Goal: Information Seeking & Learning: Learn about a topic

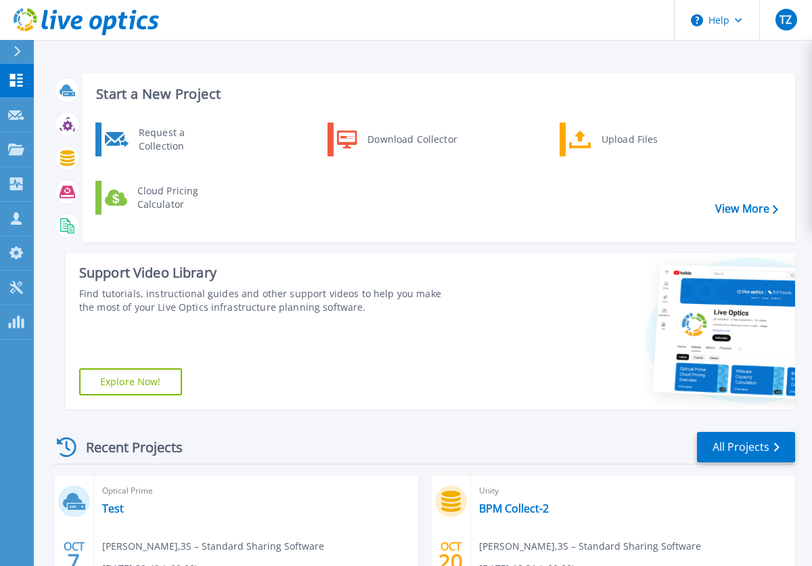
scroll to position [213, 0]
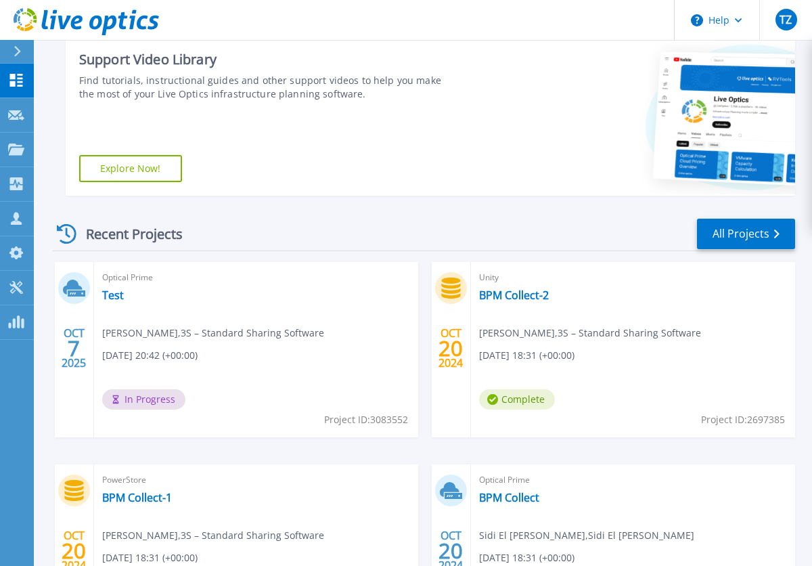
click at [166, 404] on span "In Progress" at bounding box center [143, 399] width 83 height 20
click at [117, 296] on link "Test" at bounding box center [113, 295] width 22 height 14
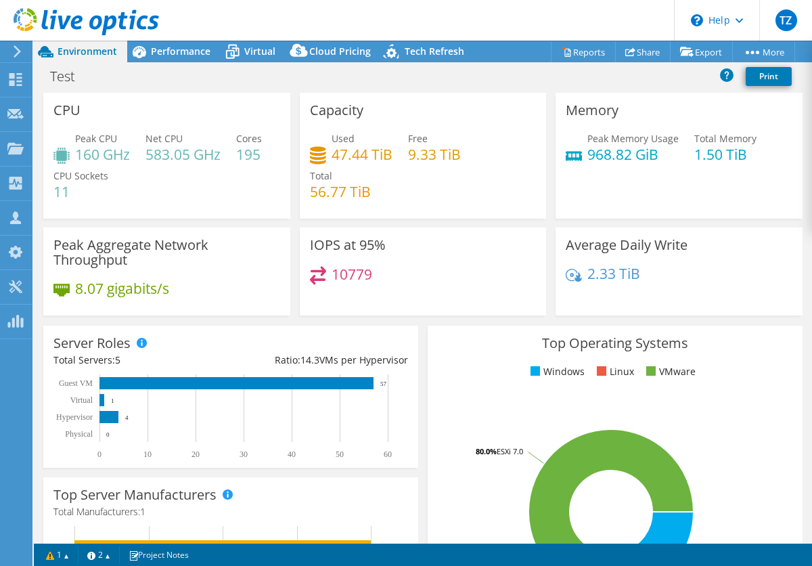
select select "USD"
click at [570, 51] on link "Reports" at bounding box center [583, 51] width 65 height 21
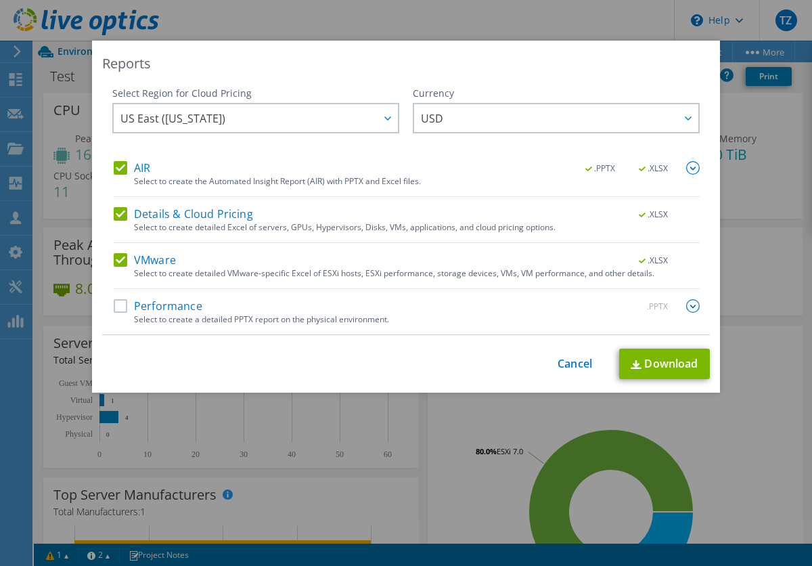
click at [114, 300] on label "Performance" at bounding box center [158, 306] width 89 height 14
click at [0, 0] on input "Performance" at bounding box center [0, 0] width 0 height 0
click at [503, 112] on span "USD" at bounding box center [559, 118] width 277 height 28
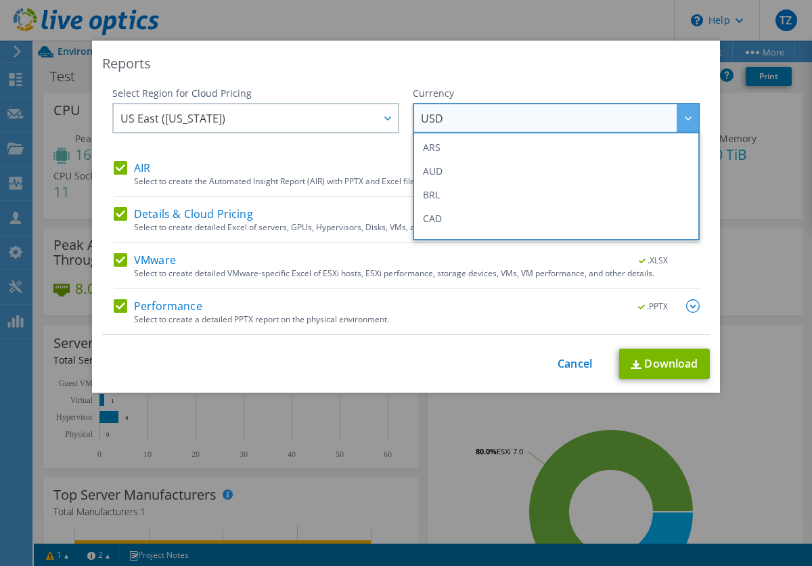
click at [503, 112] on span "USD" at bounding box center [559, 118] width 277 height 28
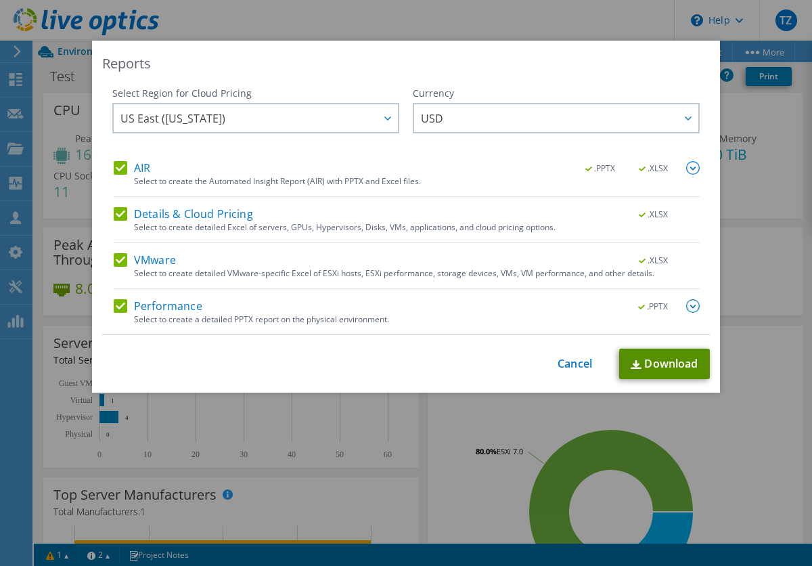
click at [640, 370] on link "Download" at bounding box center [664, 363] width 91 height 30
click at [544, 65] on div "Reports" at bounding box center [406, 63] width 608 height 19
click at [580, 367] on link "Cancel" at bounding box center [574, 363] width 35 height 13
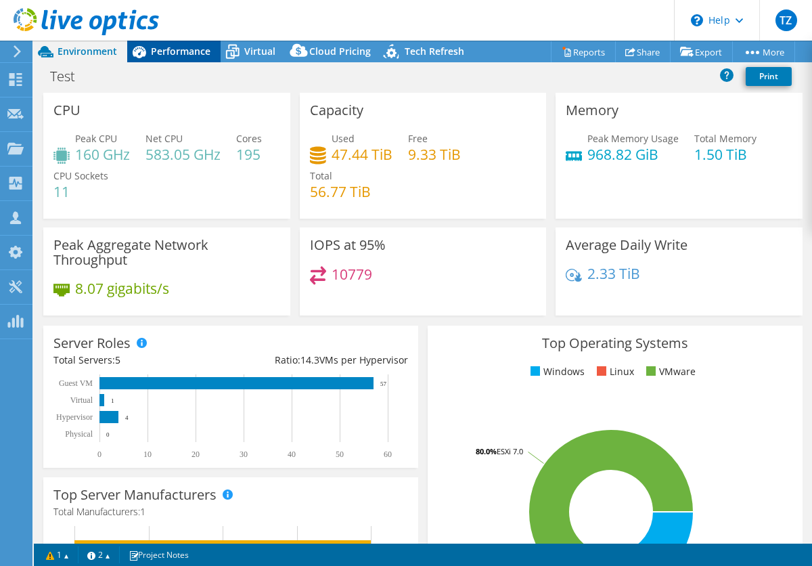
click at [206, 43] on div "Performance" at bounding box center [173, 52] width 93 height 22
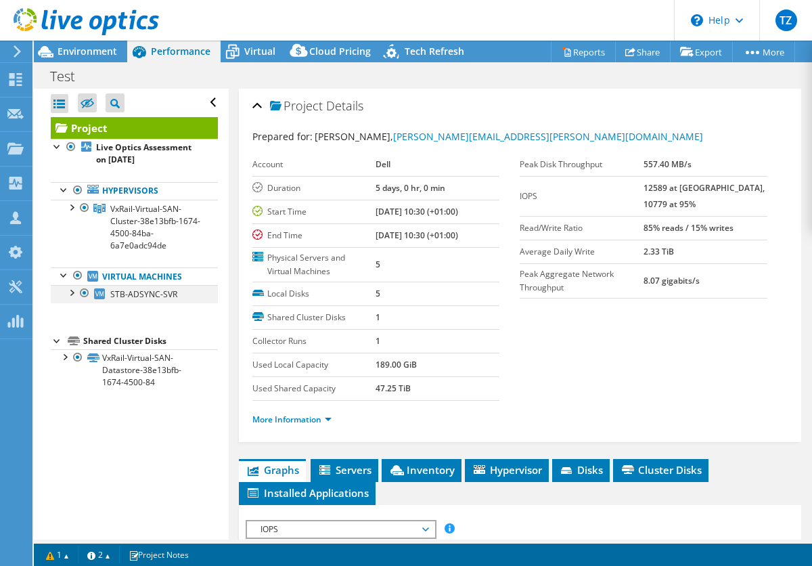
click at [71, 290] on div at bounding box center [71, 292] width 14 height 14
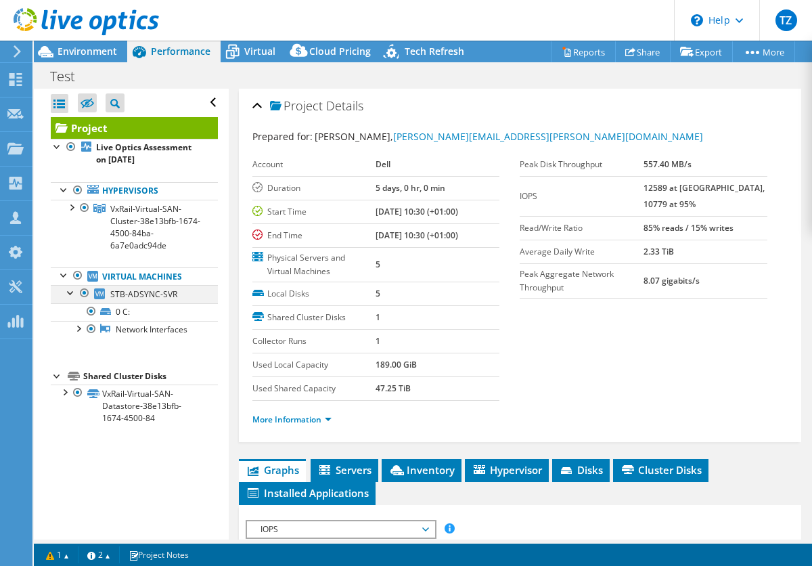
click at [70, 290] on div at bounding box center [71, 292] width 14 height 14
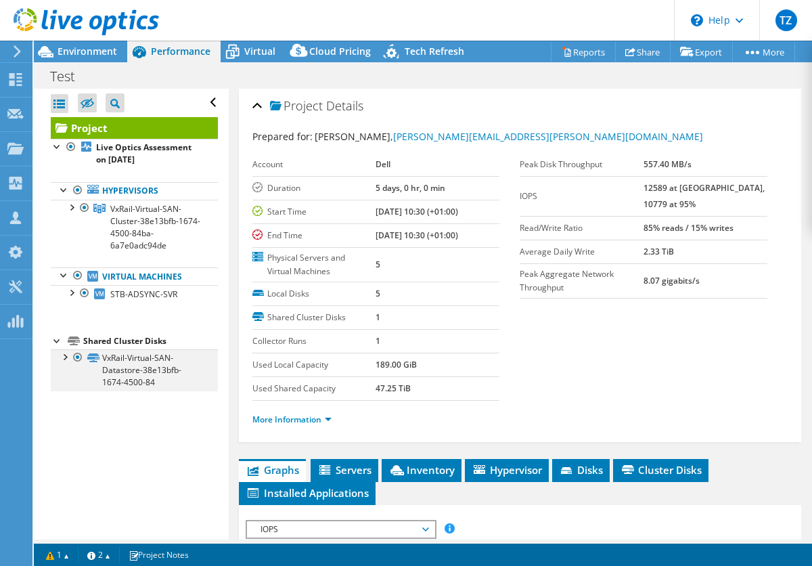
click at [66, 357] on div at bounding box center [65, 356] width 14 height 14
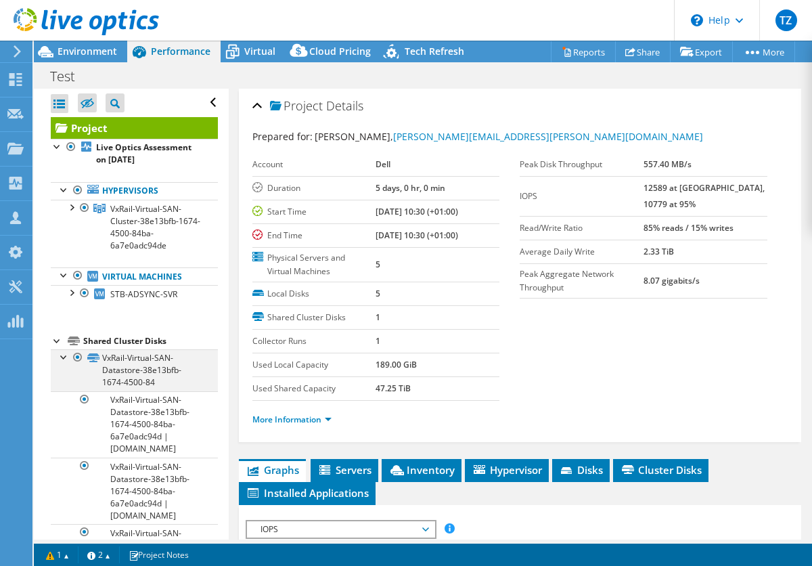
click at [66, 357] on div at bounding box center [65, 356] width 14 height 14
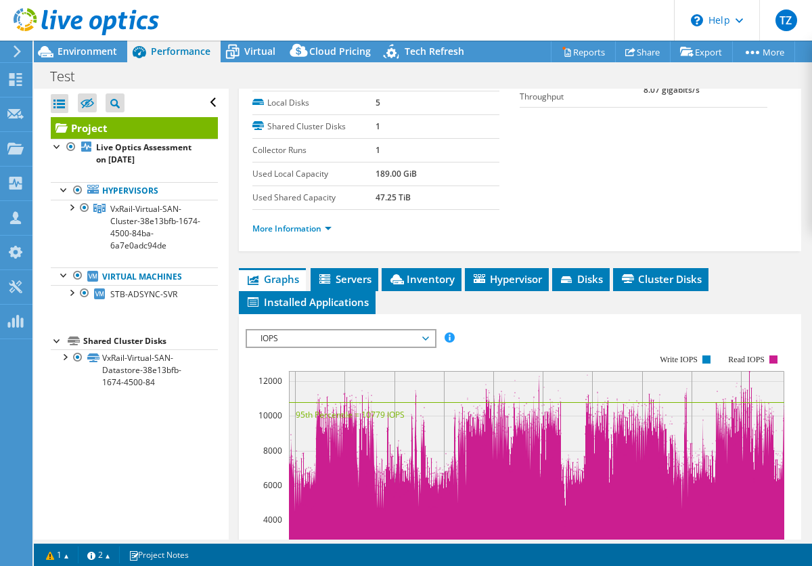
scroll to position [200, 0]
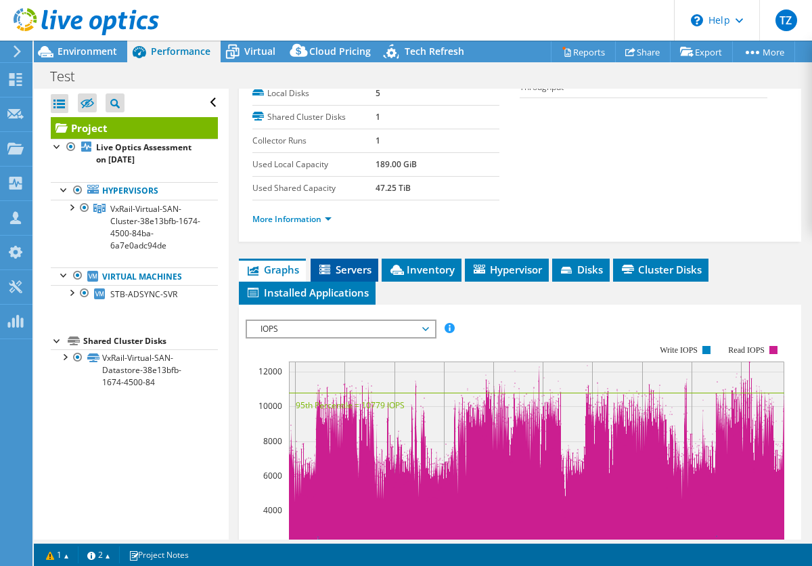
click at [342, 267] on span "Servers" at bounding box center [344, 269] width 54 height 14
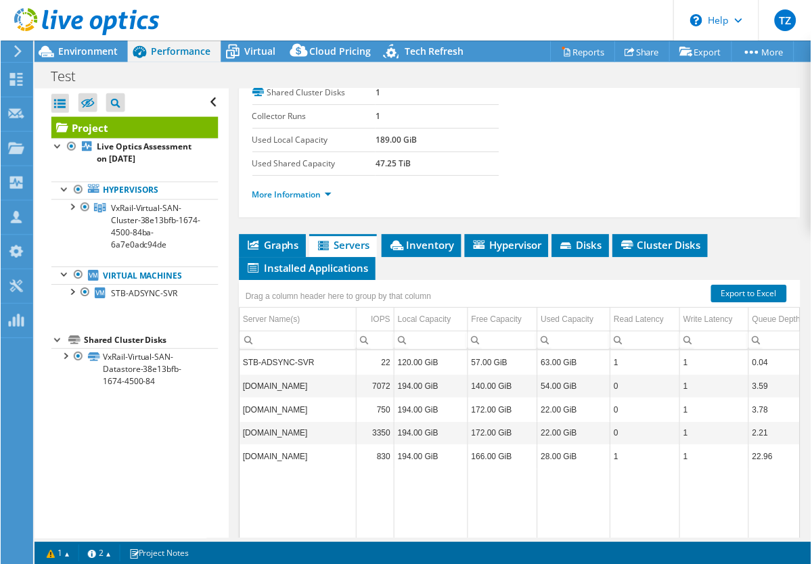
scroll to position [240, 0]
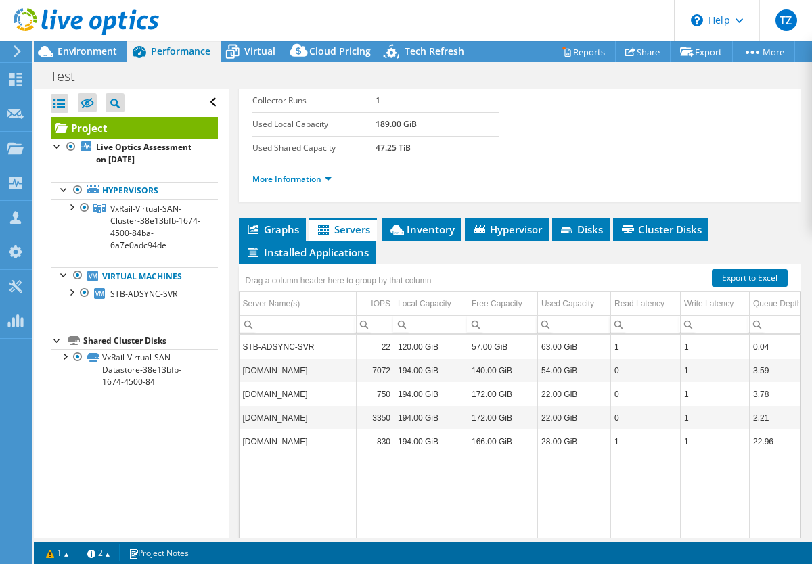
click at [311, 369] on td "stb-pd-node1.suntrustng.com" at bounding box center [297, 371] width 117 height 24
click at [735, 278] on link "Export to Excel" at bounding box center [750, 278] width 76 height 18
click at [431, 229] on span "Inventory" at bounding box center [421, 230] width 66 height 14
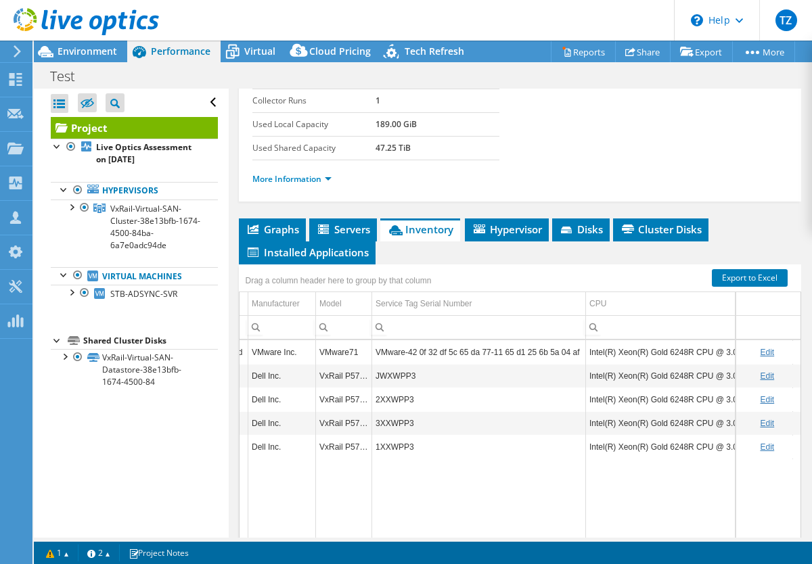
scroll to position [0, 0]
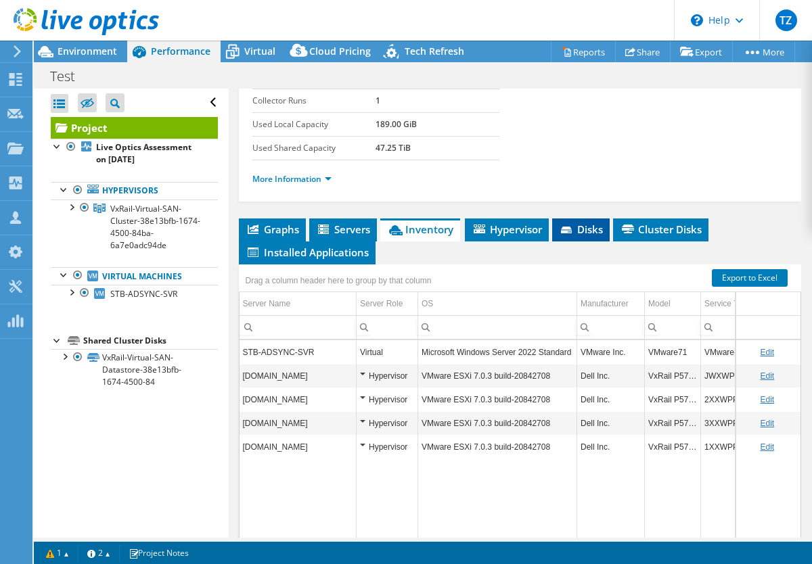
click at [568, 225] on span "Disks" at bounding box center [581, 230] width 44 height 14
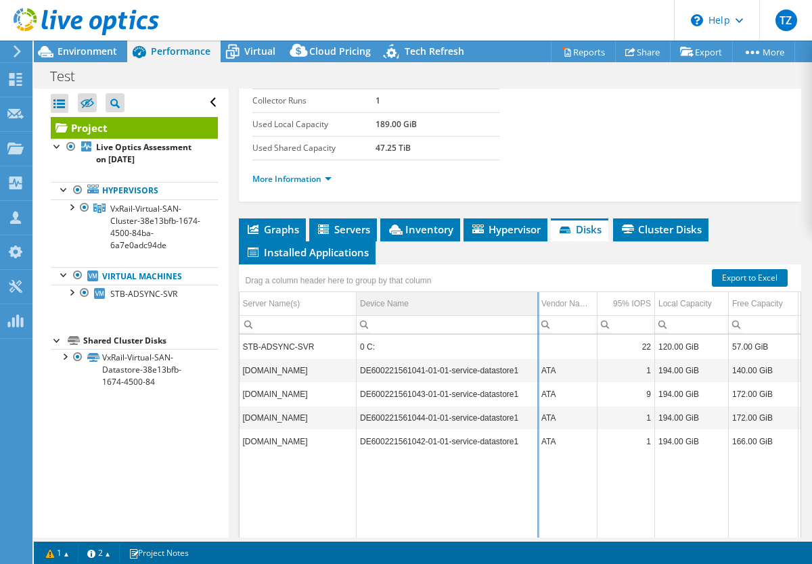
drag, startPoint x: 523, startPoint y: 305, endPoint x: 536, endPoint y: 304, distance: 13.6
click at [536, 304] on div "Drag a column header here to group by that column Server Name(s) Device Name Ve…" at bounding box center [520, 409] width 563 height 288
click at [421, 371] on td "DE600221561041-01-01-service-datastore1" at bounding box center [448, 371] width 182 height 24
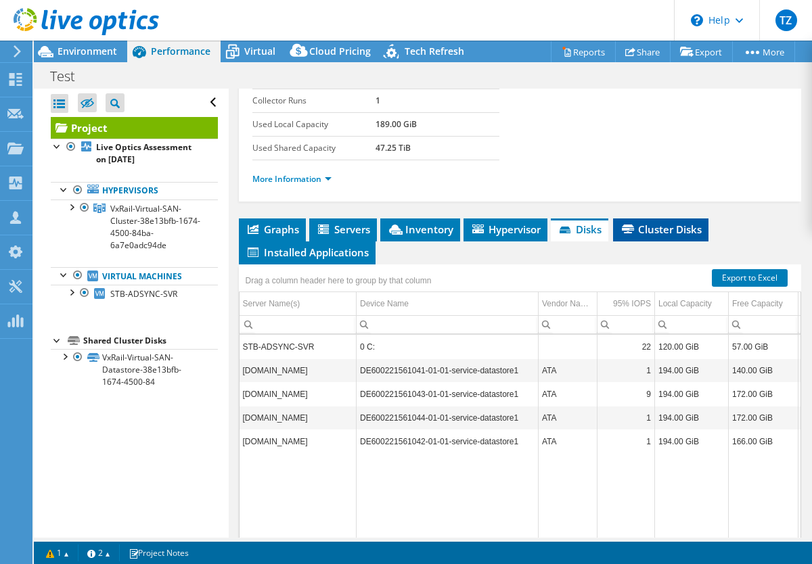
click at [664, 227] on span "Cluster Disks" at bounding box center [661, 230] width 82 height 14
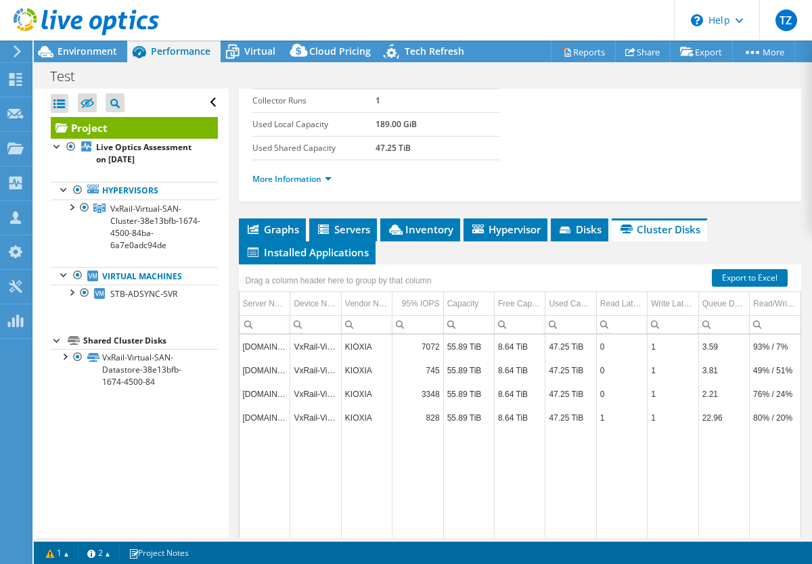
click at [335, 344] on td "VxRail-Virtual-SAN-Datastore-38e13bfb-1674-4500-84" at bounding box center [315, 347] width 51 height 24
click at [321, 344] on td "VxRail-Virtual-SAN-Datastore-38e13bfb-1674-4500-84" at bounding box center [315, 347] width 51 height 24
click at [315, 177] on link "More Information" at bounding box center [291, 179] width 79 height 12
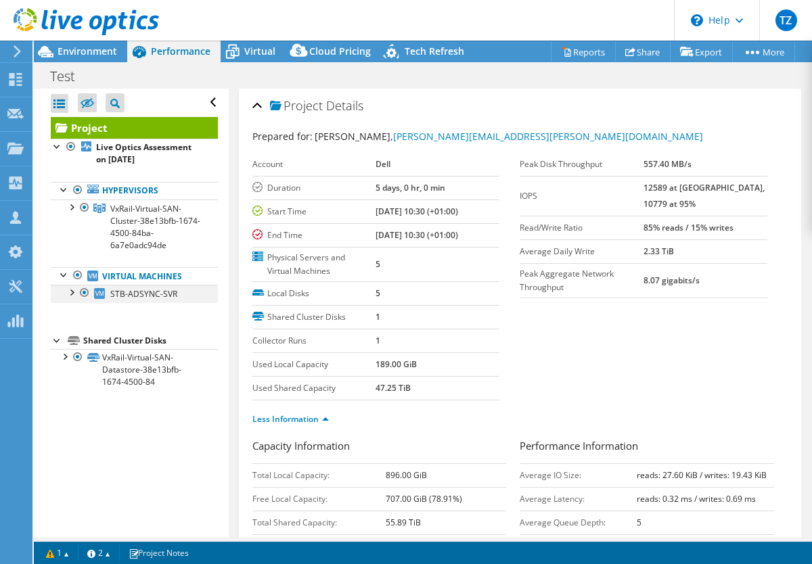
click at [73, 293] on div at bounding box center [71, 292] width 14 height 14
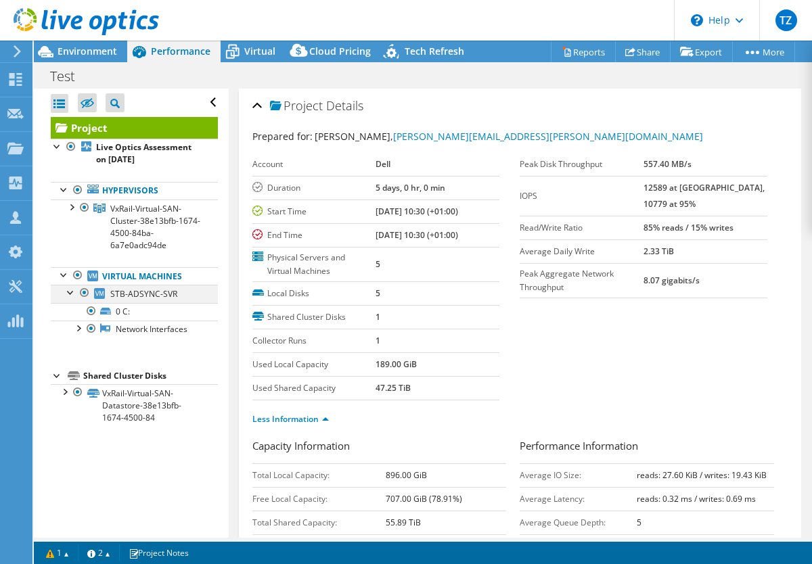
click at [73, 293] on div at bounding box center [71, 292] width 14 height 14
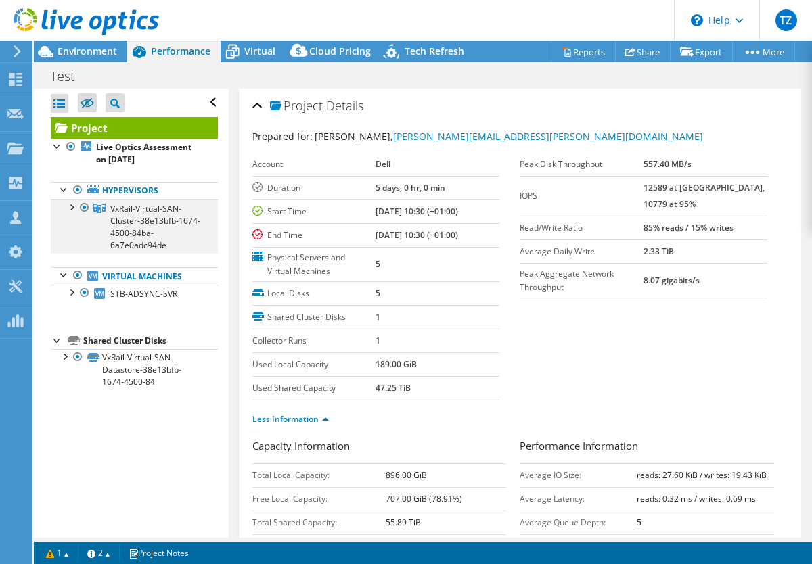
click at [72, 209] on div at bounding box center [71, 207] width 14 height 14
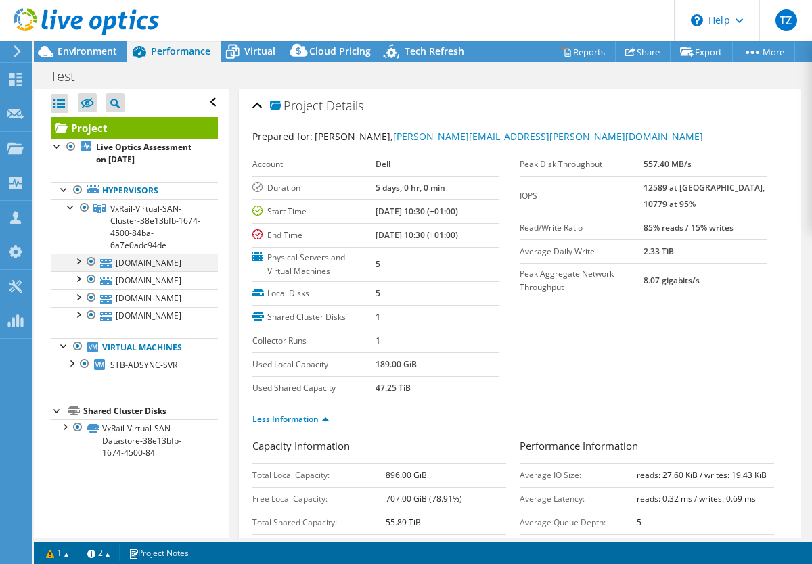
click at [81, 260] on div at bounding box center [78, 261] width 14 height 14
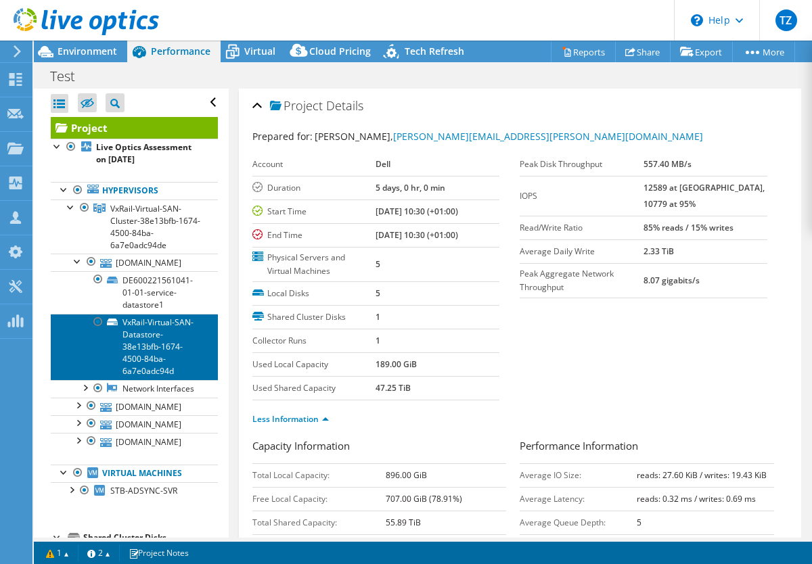
click at [152, 344] on link "VxRail-Virtual-SAN-Datastore-38e13bfb-1674-4500-84ba-6a7e0adc94d" at bounding box center [134, 347] width 167 height 66
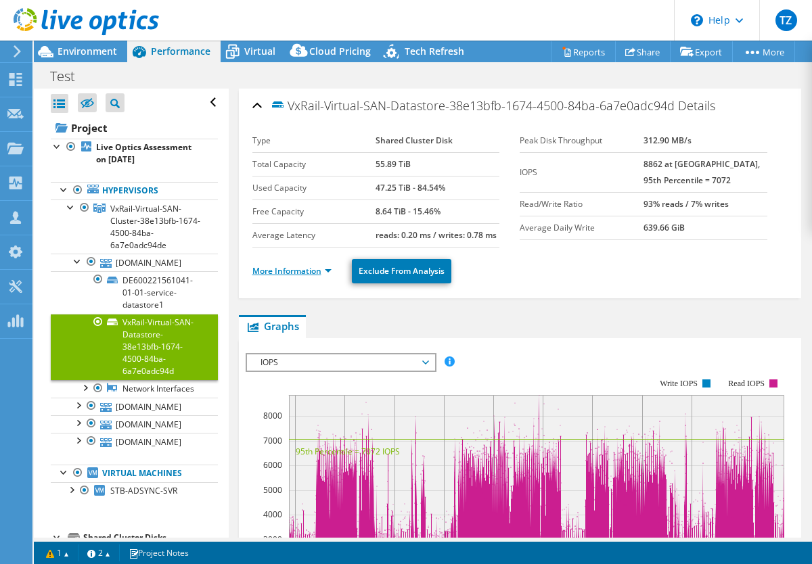
click at [313, 267] on link "More Information" at bounding box center [291, 271] width 79 height 12
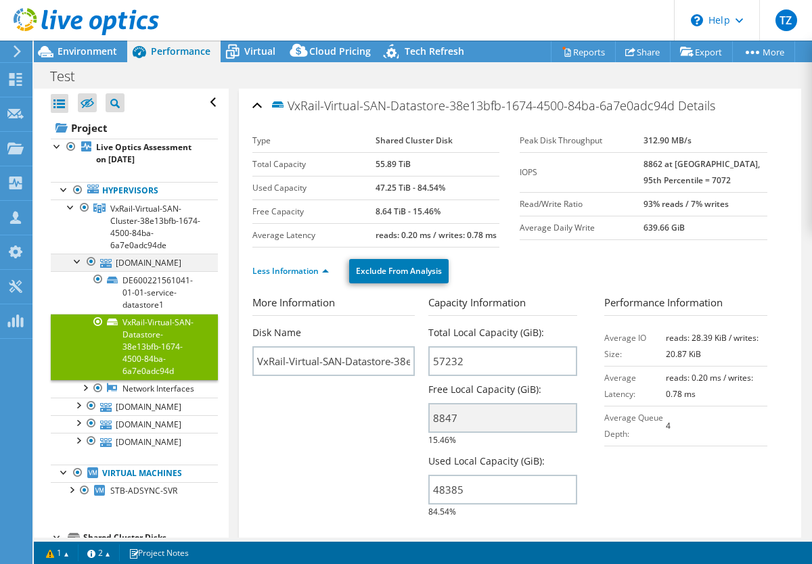
click at [75, 264] on div at bounding box center [78, 261] width 14 height 14
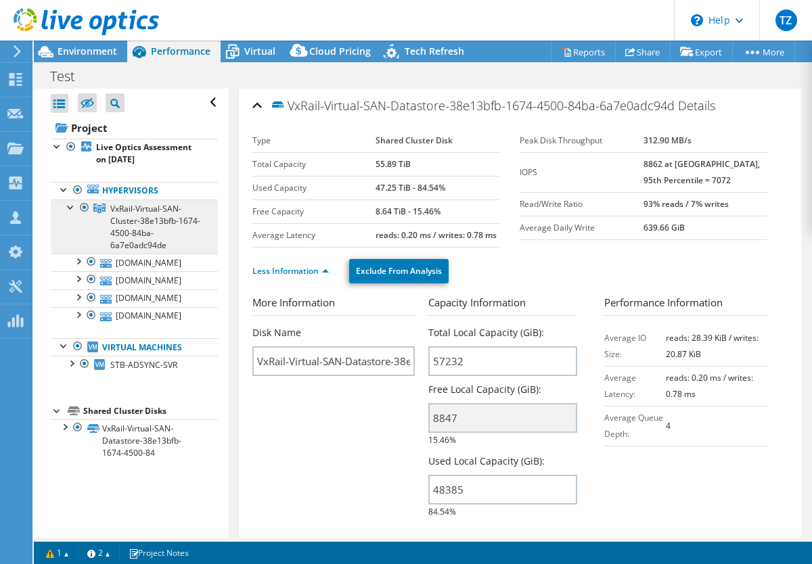
click at [70, 214] on link "VxRail-Virtual-SAN-Cluster-38e13bfb-1674-4500-84ba-6a7e0adc94de" at bounding box center [134, 227] width 167 height 54
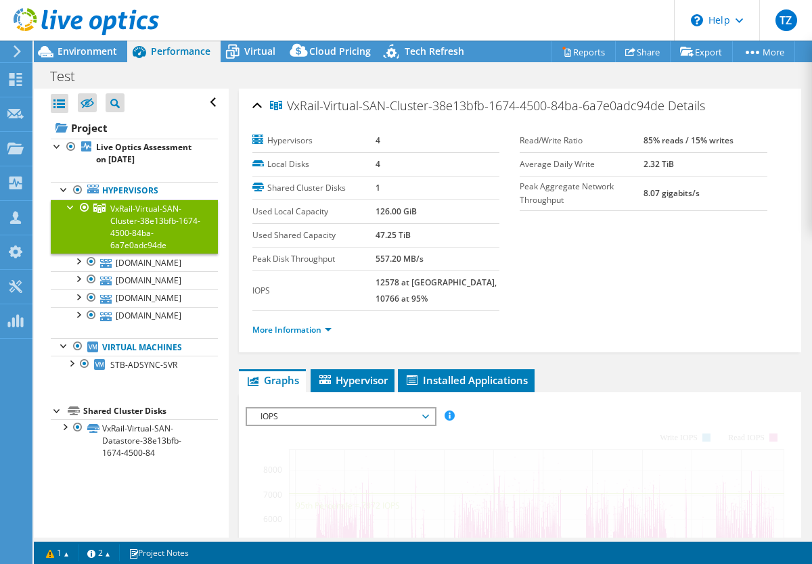
click at [66, 211] on div at bounding box center [71, 207] width 14 height 14
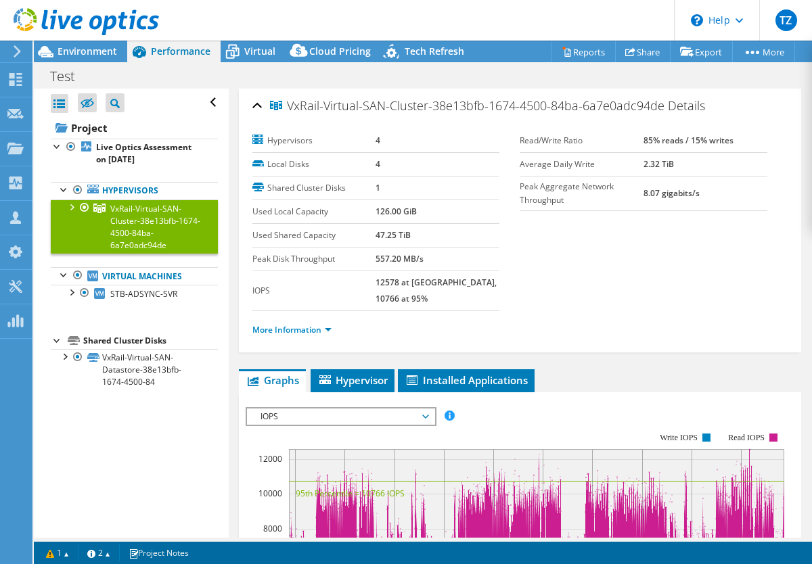
click at [65, 210] on div at bounding box center [71, 207] width 14 height 14
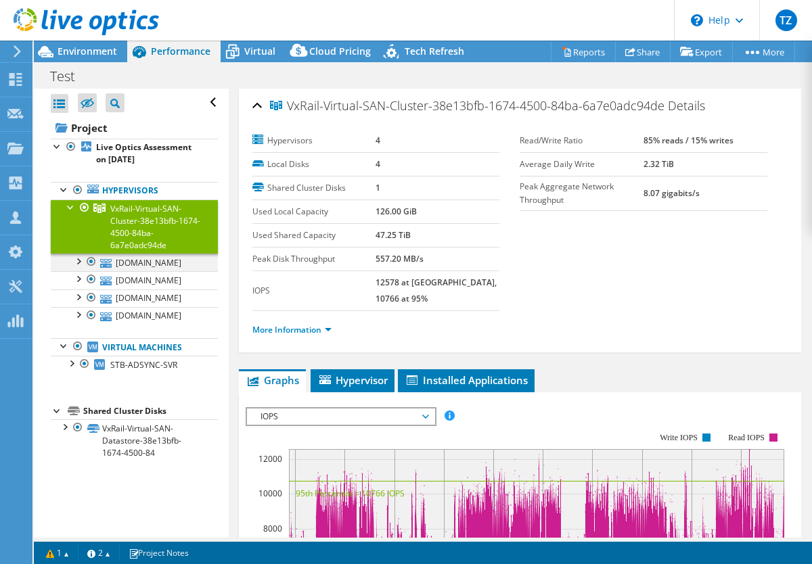
click at [73, 263] on div at bounding box center [78, 261] width 14 height 14
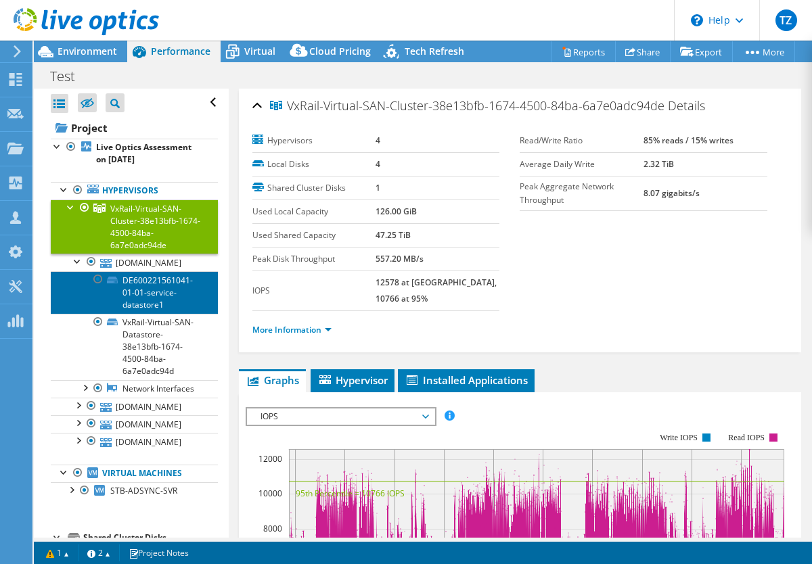
click at [156, 302] on link "DE600221561041-01-01-service-datastore1" at bounding box center [134, 292] width 167 height 42
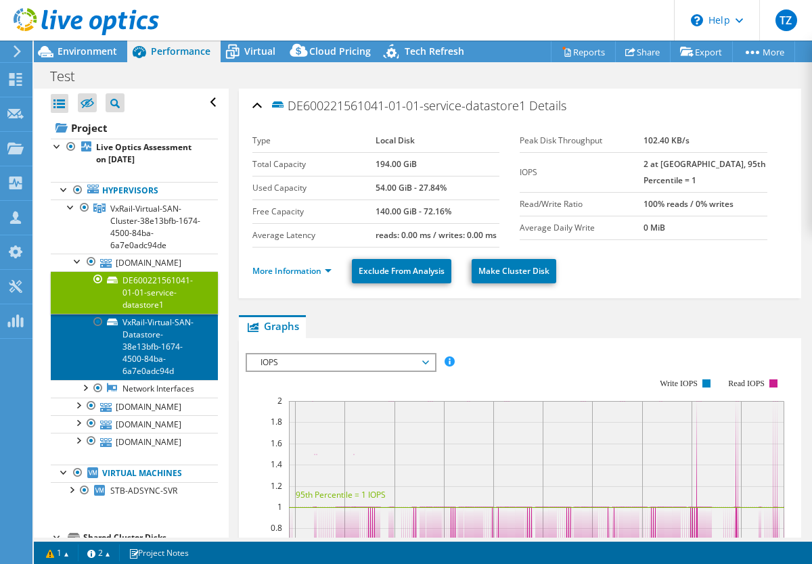
click at [150, 338] on link "VxRail-Virtual-SAN-Datastore-38e13bfb-1674-4500-84ba-6a7e0adc94d" at bounding box center [134, 347] width 167 height 66
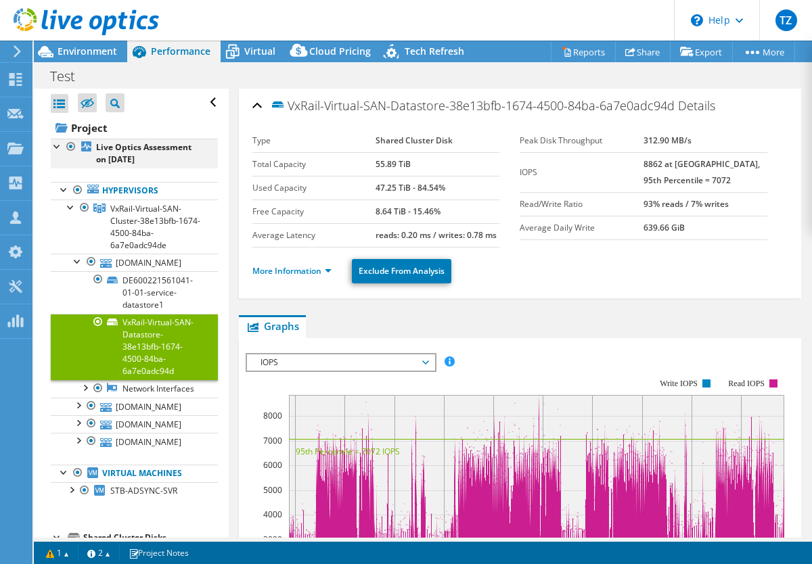
click at [57, 143] on div at bounding box center [58, 146] width 14 height 14
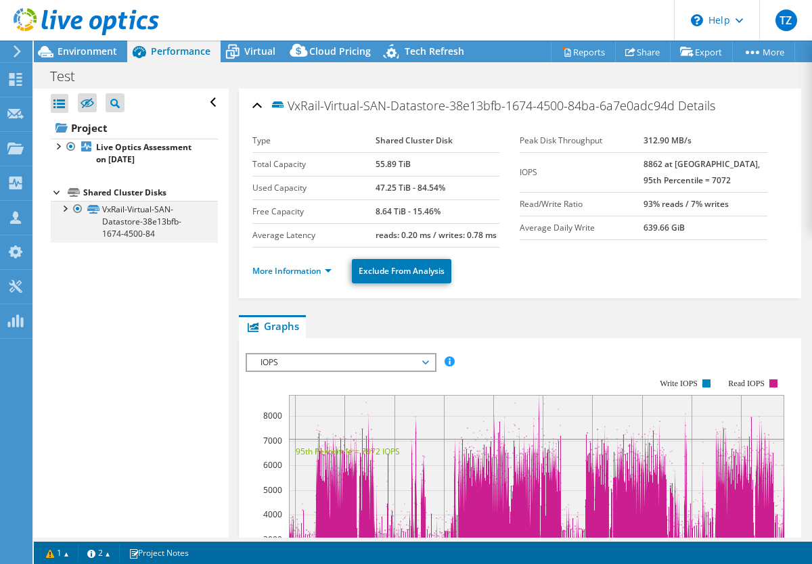
click at [64, 212] on div at bounding box center [65, 208] width 14 height 14
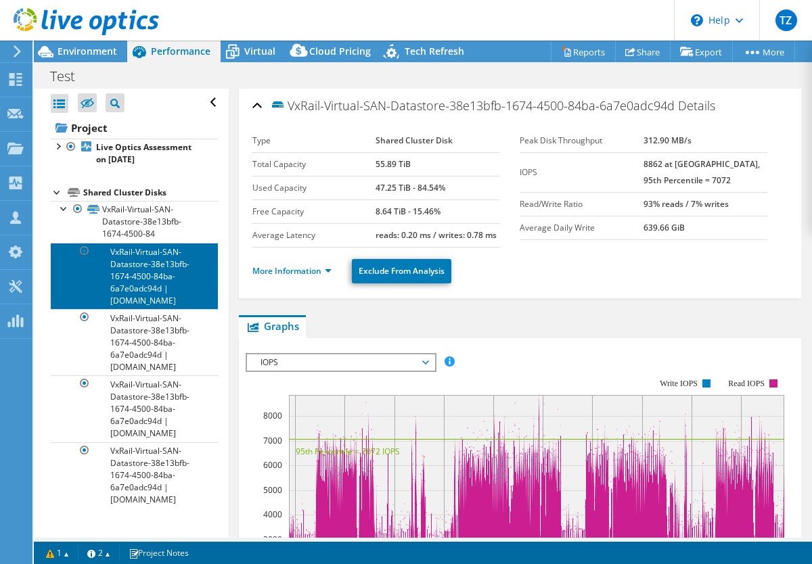
click at [168, 268] on link "VxRail-Virtual-SAN-Datastore-38e13bfb-1674-4500-84ba-6a7e0adc94d | stb-pd-node1…" at bounding box center [134, 276] width 167 height 66
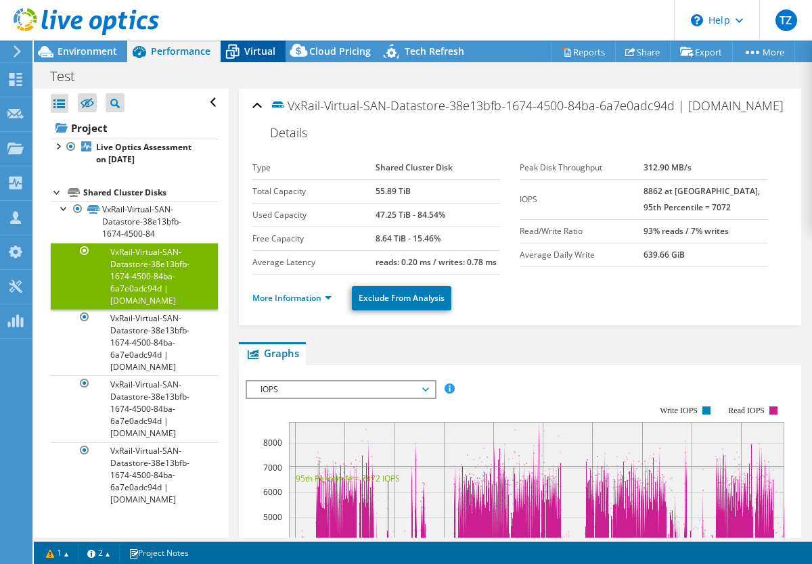
click at [256, 52] on span "Virtual" at bounding box center [259, 51] width 31 height 13
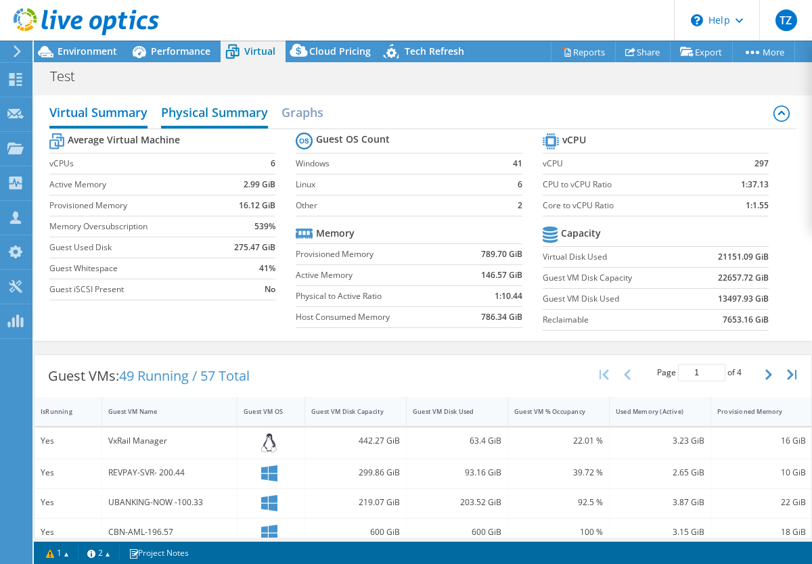
click at [206, 120] on h2 "Physical Summary" at bounding box center [214, 114] width 107 height 30
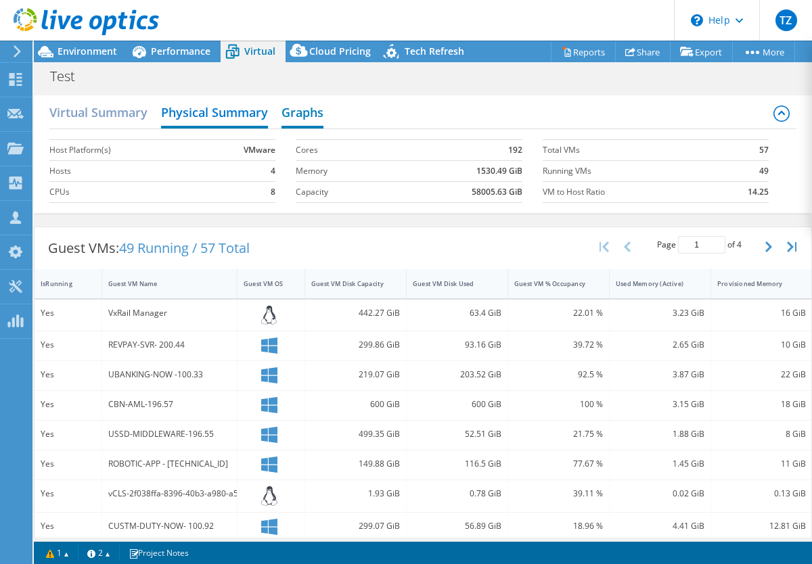
click at [300, 112] on h2 "Graphs" at bounding box center [302, 114] width 42 height 30
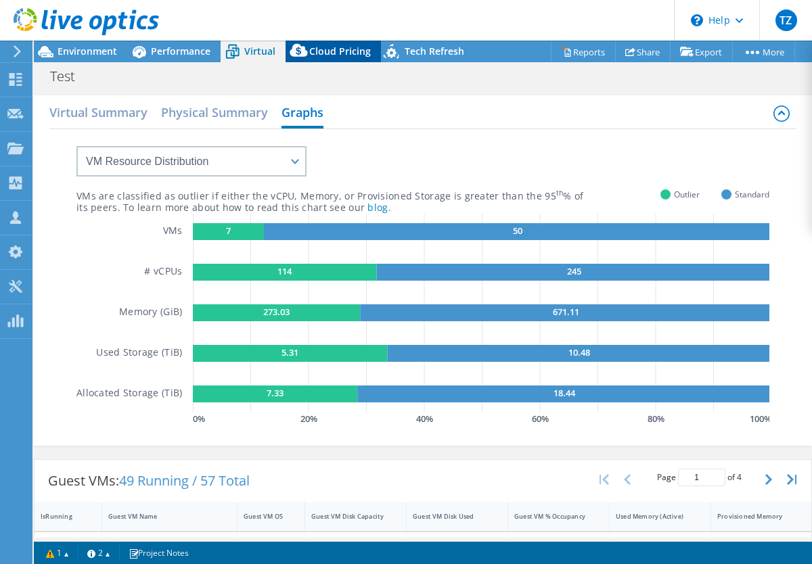
click at [328, 49] on span "Cloud Pricing" at bounding box center [340, 51] width 62 height 13
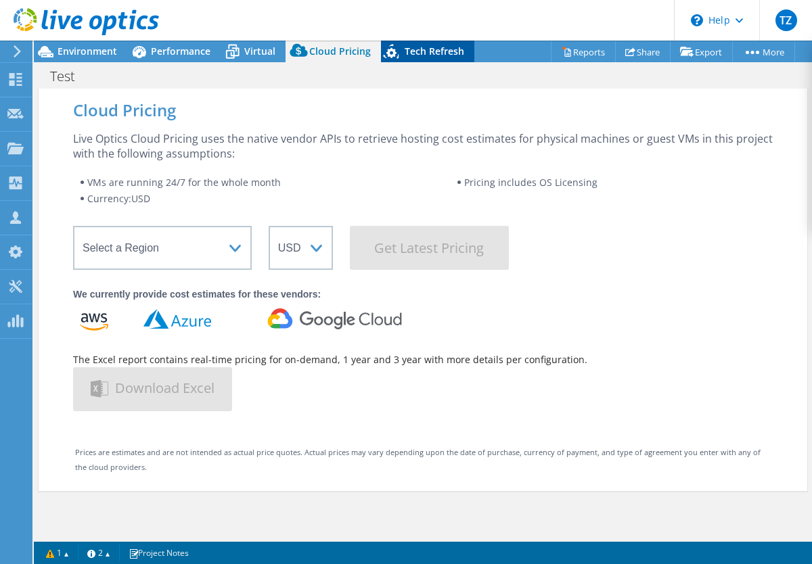
click at [415, 58] on div "Tech Refresh" at bounding box center [427, 52] width 93 height 22
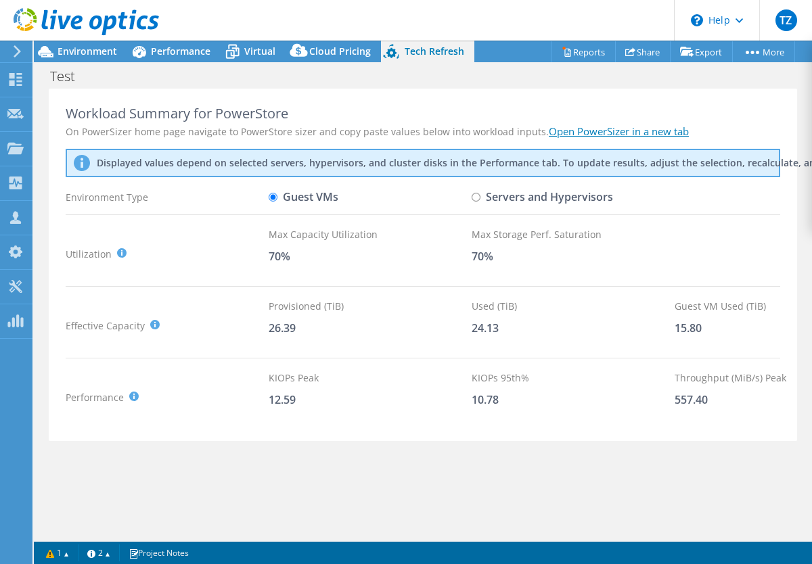
click at [476, 200] on input "Servers and Hypervisors" at bounding box center [476, 197] width 9 height 9
radio input "true"
radio input "false"
click at [104, 52] on span "Environment" at bounding box center [88, 51] width 60 height 13
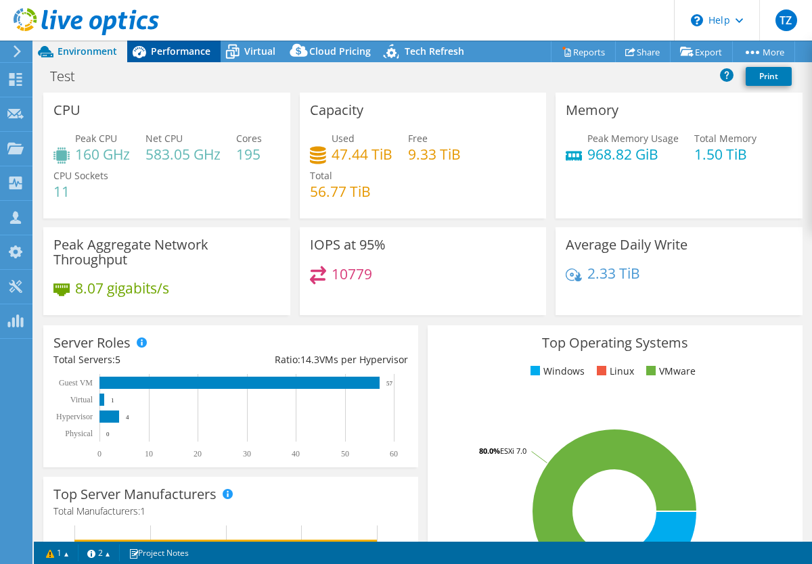
click at [171, 52] on span "Performance" at bounding box center [181, 51] width 60 height 13
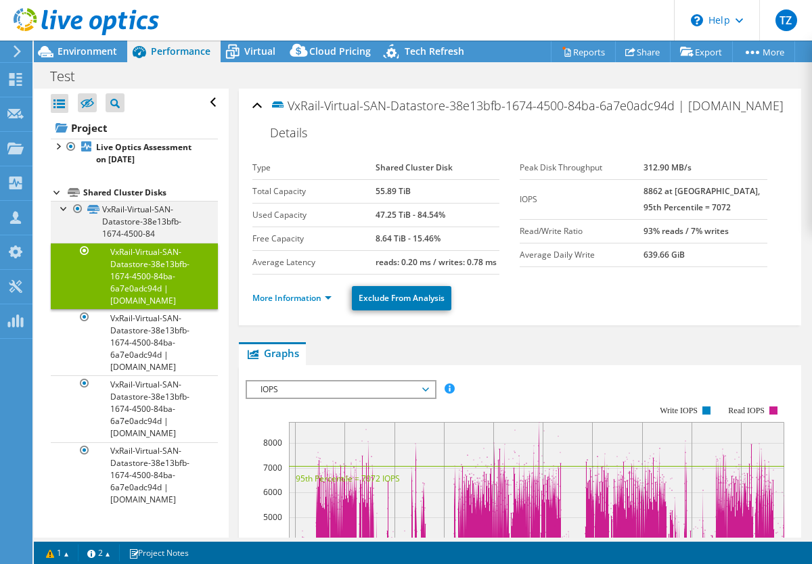
click at [64, 209] on div at bounding box center [65, 208] width 14 height 14
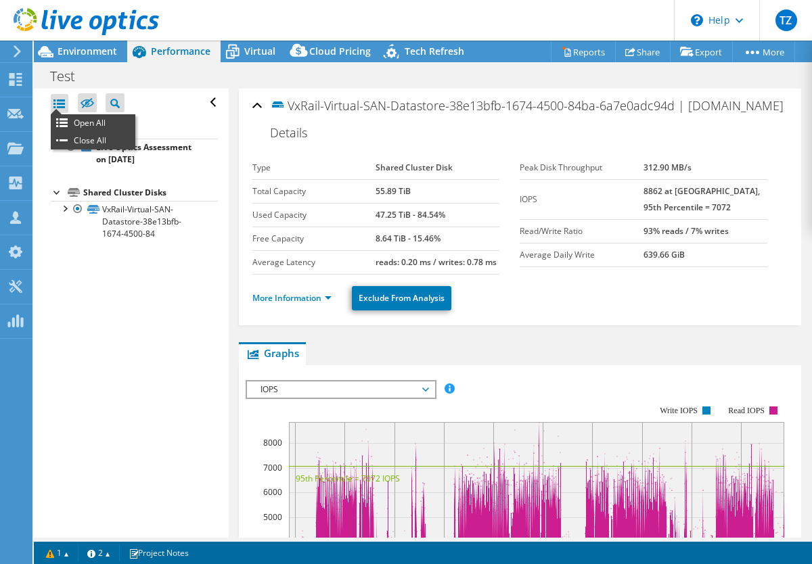
click at [60, 102] on div at bounding box center [60, 103] width 18 height 19
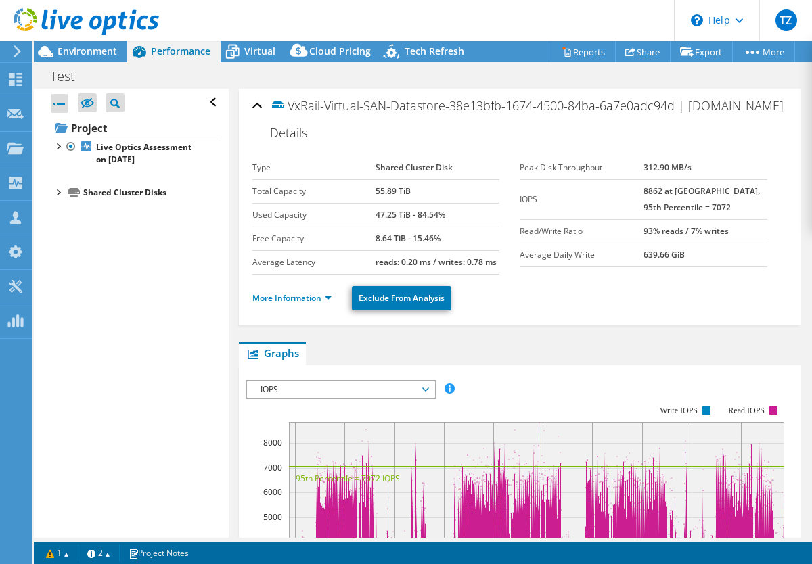
click at [60, 102] on div at bounding box center [60, 103] width 18 height 19
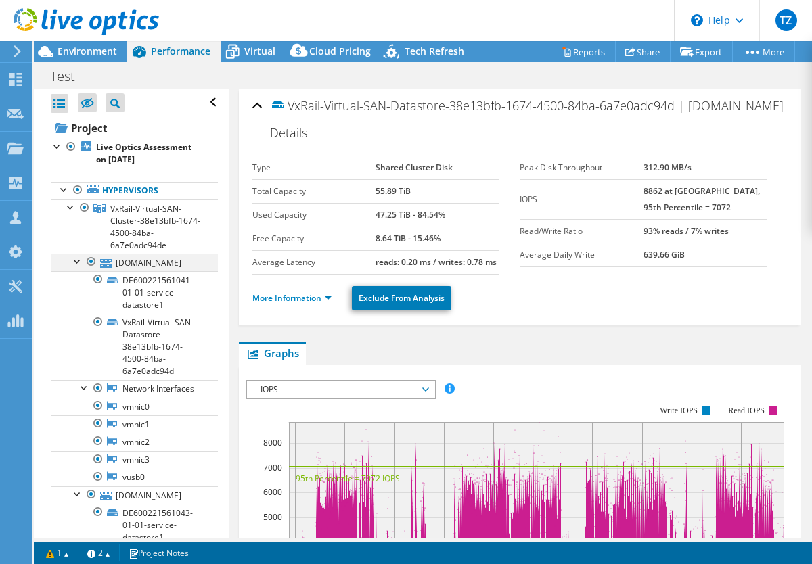
click at [76, 265] on div at bounding box center [78, 261] width 14 height 14
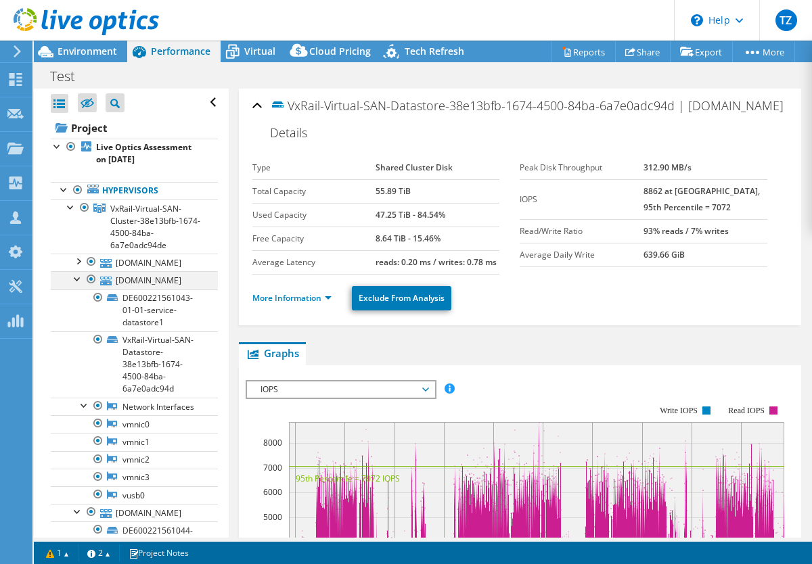
click at [81, 285] on div at bounding box center [78, 278] width 14 height 14
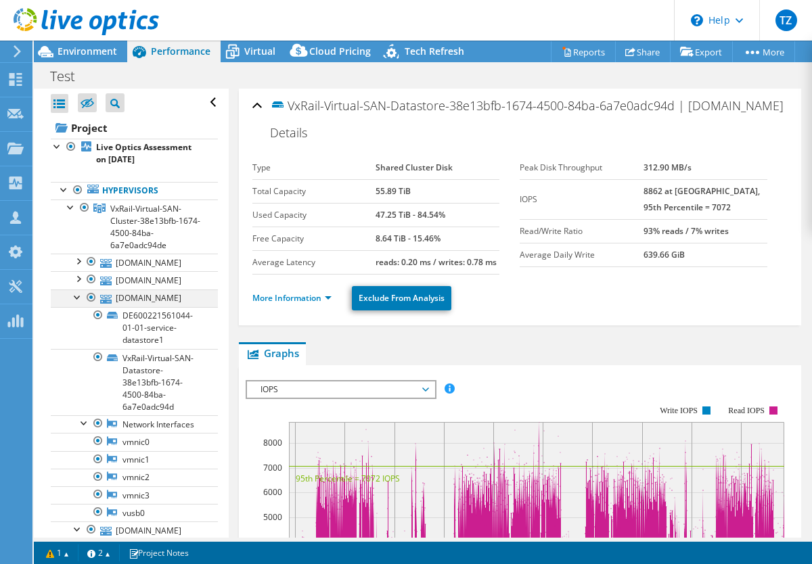
click at [78, 303] on div at bounding box center [78, 297] width 14 height 14
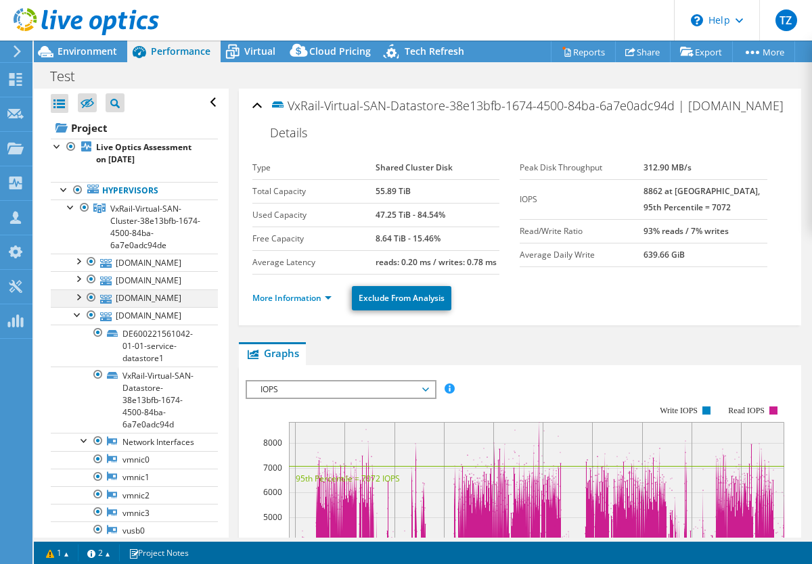
click at [78, 303] on div at bounding box center [78, 297] width 14 height 14
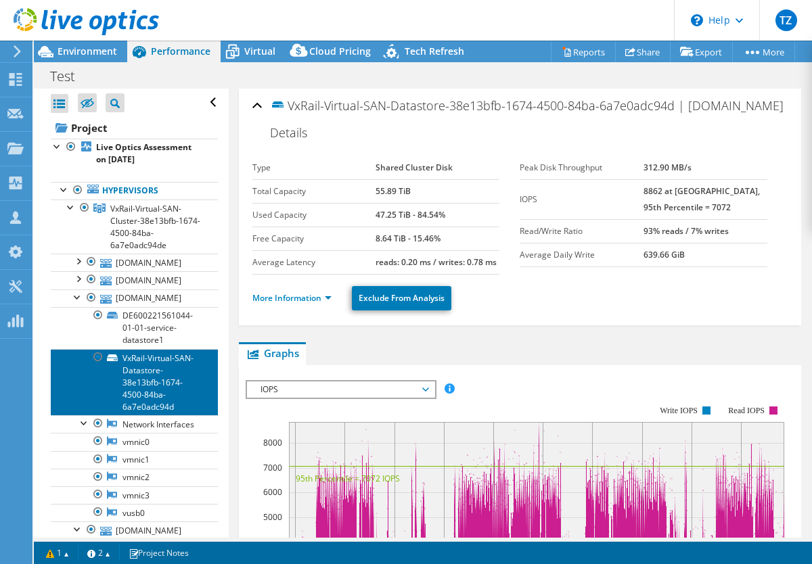
click at [187, 415] on link "VxRail-Virtual-SAN-Datastore-38e13bfb-1674-4500-84ba-6a7e0adc94d" at bounding box center [134, 382] width 167 height 66
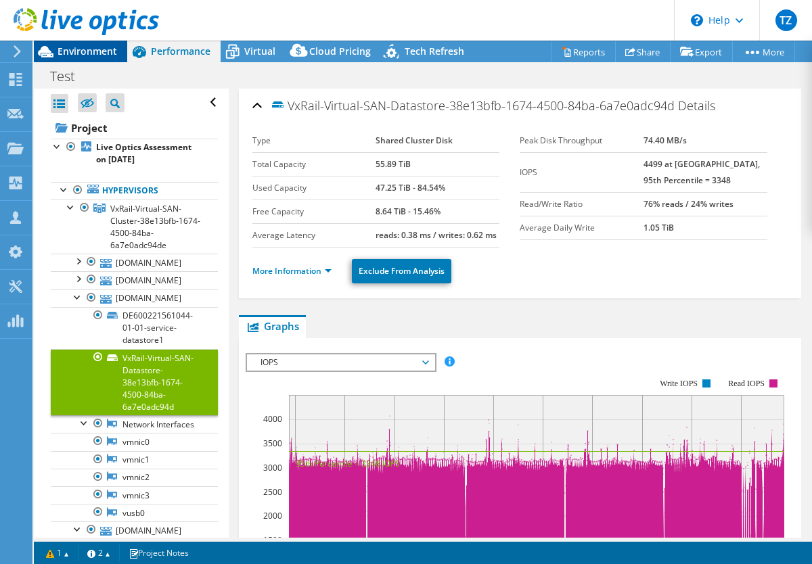
click at [78, 49] on span "Environment" at bounding box center [88, 51] width 60 height 13
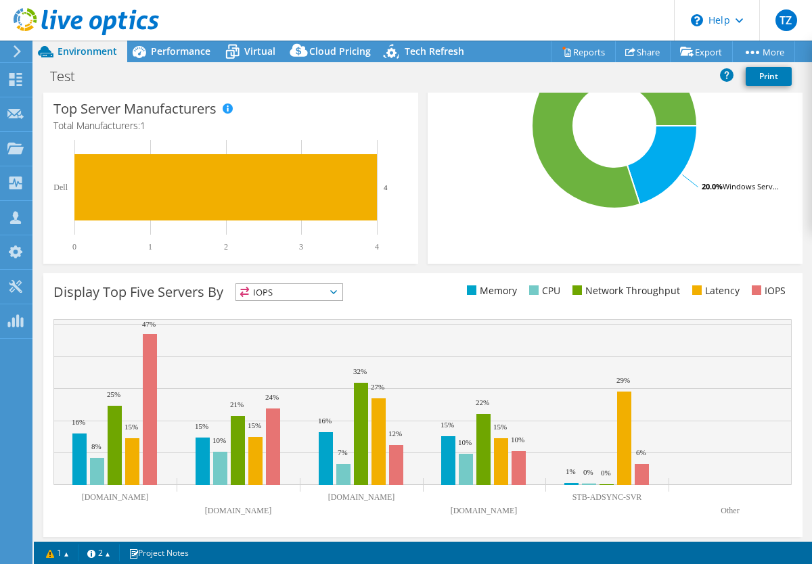
scroll to position [390, 0]
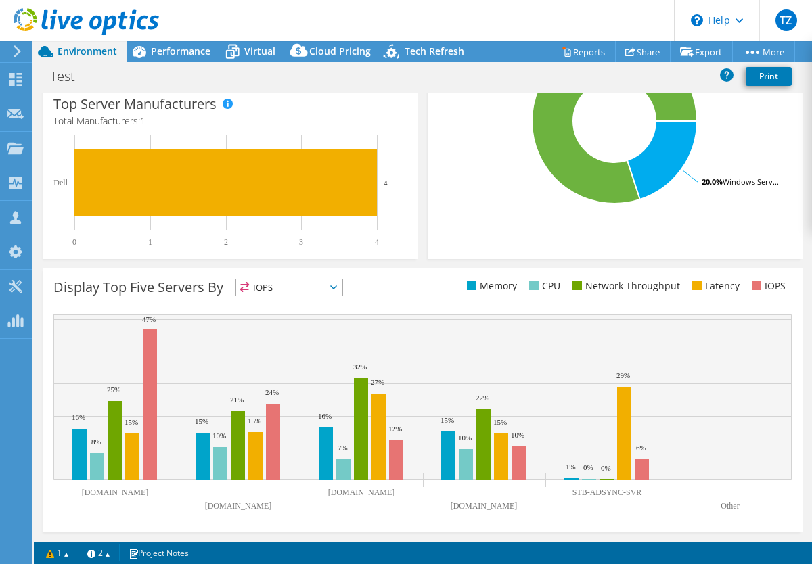
click at [282, 299] on div "Display Top Five Servers By IOPS IOPS" at bounding box center [237, 290] width 369 height 22
click at [282, 293] on span "IOPS" at bounding box center [289, 287] width 106 height 16
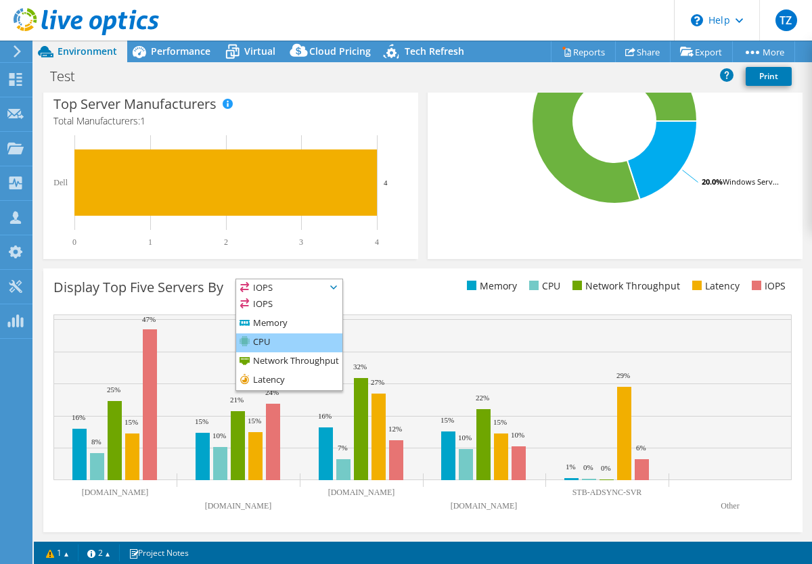
click at [279, 340] on li "CPU" at bounding box center [289, 343] width 106 height 19
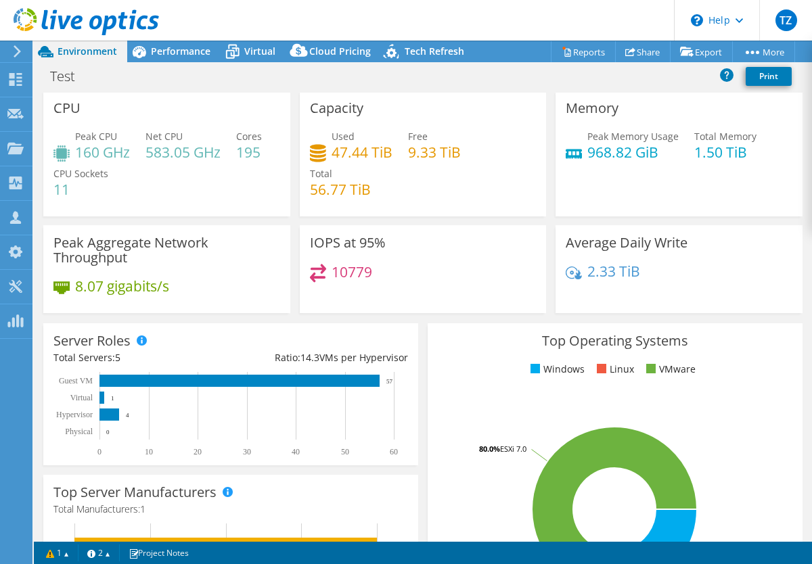
scroll to position [0, 0]
